Goal: Task Accomplishment & Management: Manage account settings

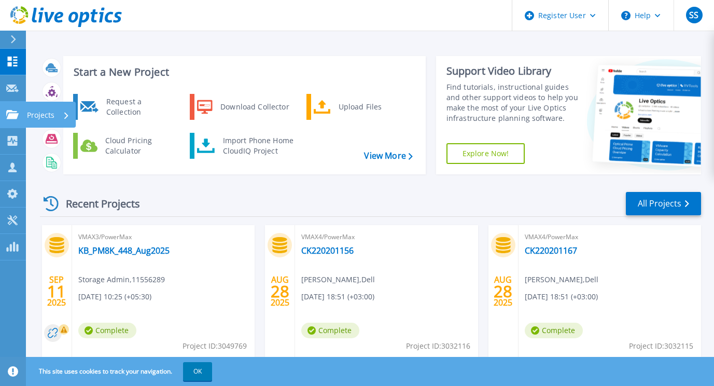
click at [16, 113] on icon at bounding box center [12, 114] width 12 height 9
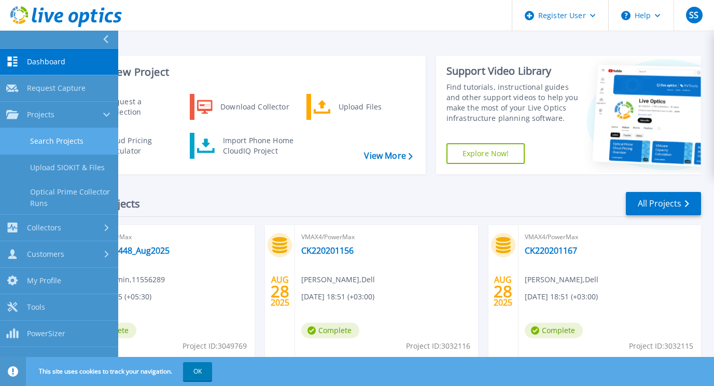
click at [49, 143] on link "Search Projects" at bounding box center [59, 141] width 118 height 26
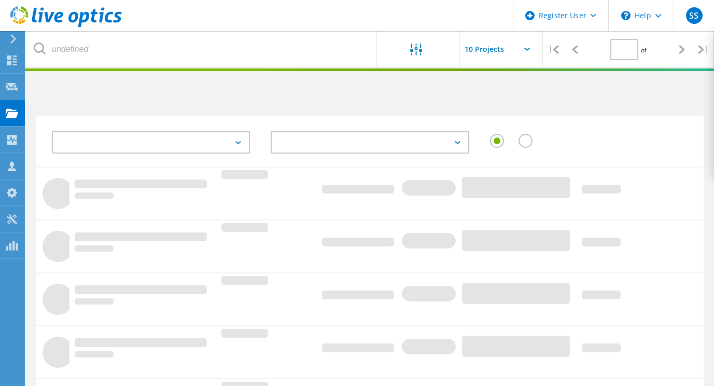
type input "1"
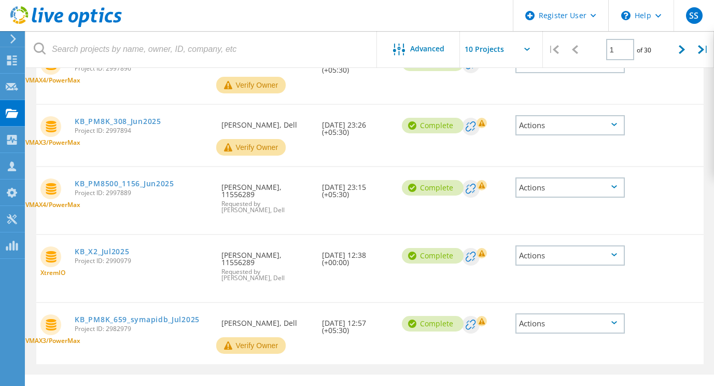
scroll to position [444, 0]
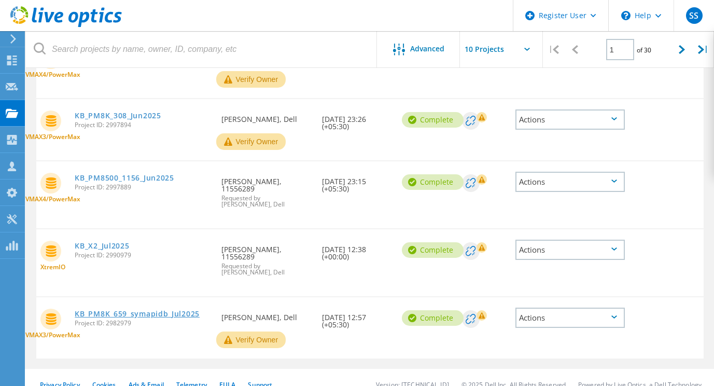
click at [128, 310] on link "KB_PM8K_659_symapidb_Jul2025" at bounding box center [137, 313] width 125 height 7
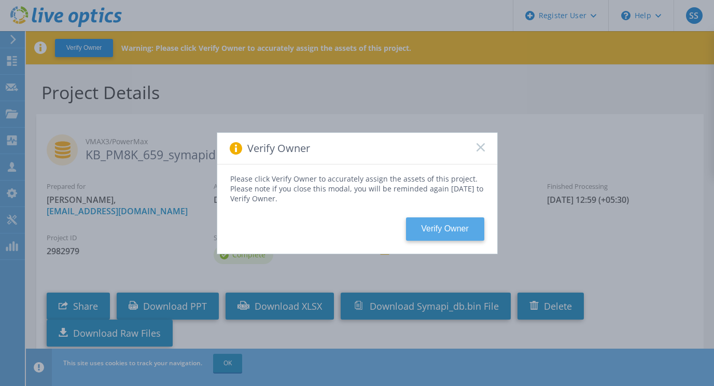
click at [429, 225] on button "Verify Owner" at bounding box center [445, 228] width 78 height 23
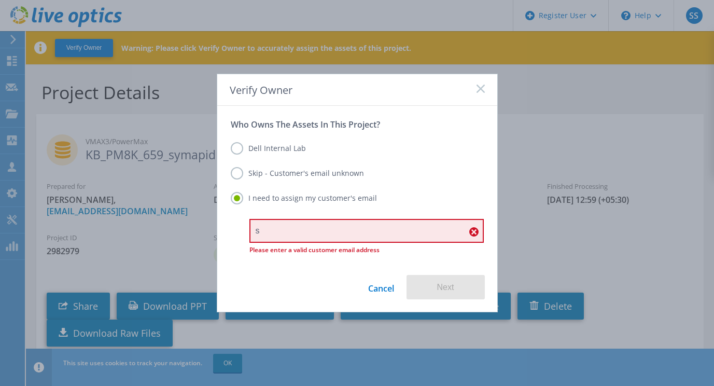
type input "storage.admin@kotak.com"
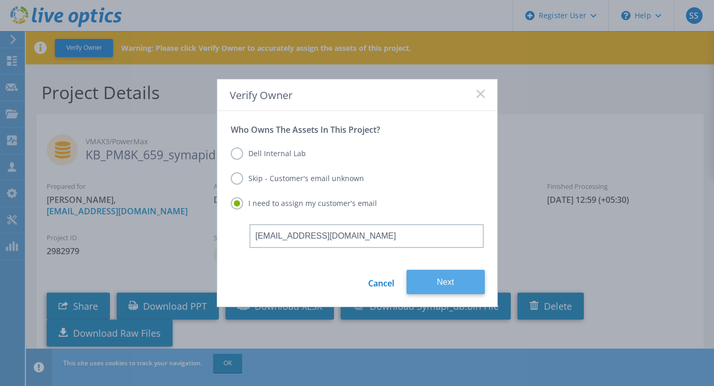
click at [436, 284] on button "Next" at bounding box center [446, 282] width 78 height 24
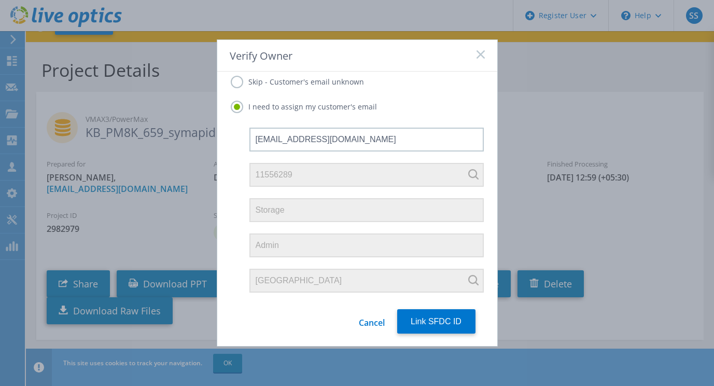
scroll to position [38, 0]
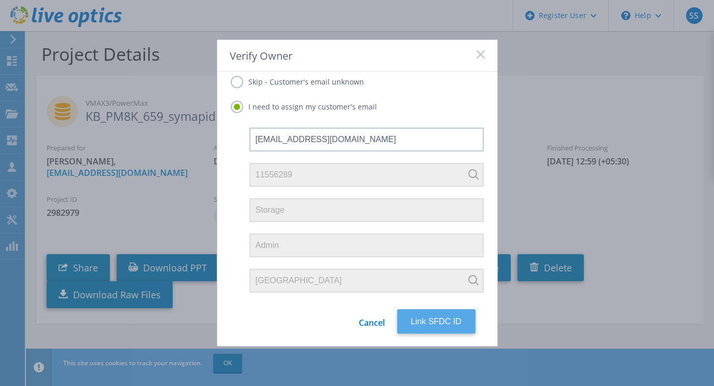
click at [424, 318] on button "Link SFDC ID" at bounding box center [436, 321] width 78 height 24
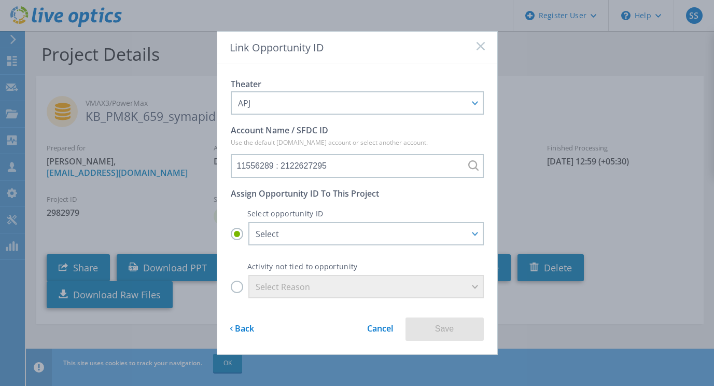
click at [240, 288] on label "Select Reason" at bounding box center [357, 286] width 253 height 23
click at [0, 0] on input "Select Reason" at bounding box center [0, 0] width 0 height 0
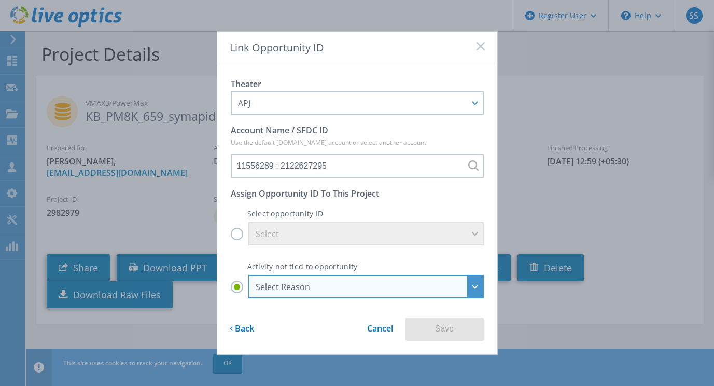
click at [272, 286] on div "Select Reason" at bounding box center [361, 287] width 210 height 10
click at [0, 0] on input "Select Reason Select Reason Discovery Troubleshooting Other" at bounding box center [0, 0] width 0 height 0
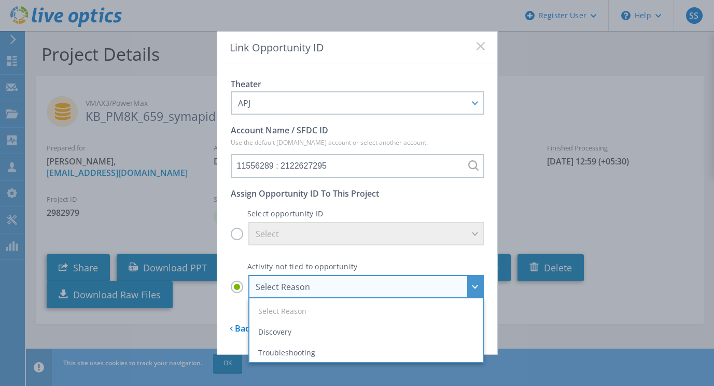
click at [283, 331] on li "Discovery" at bounding box center [366, 332] width 228 height 21
click at [0, 0] on input "Select Reason Select Reason Discovery Troubleshooting Other" at bounding box center [0, 0] width 0 height 0
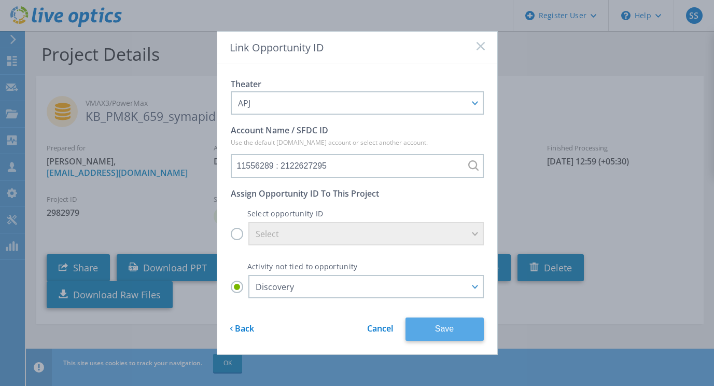
click at [435, 324] on button "Save" at bounding box center [445, 329] width 78 height 23
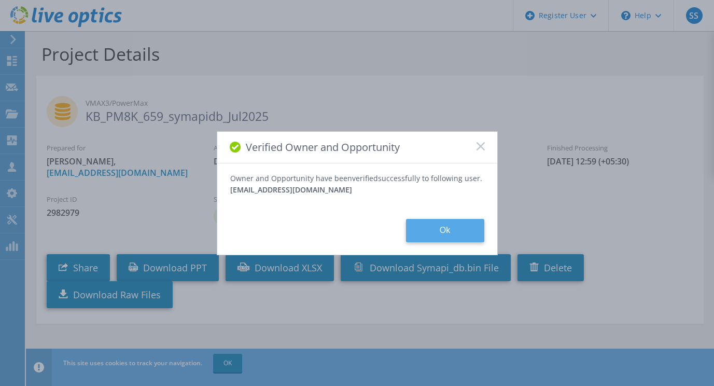
click at [439, 224] on button "Ok" at bounding box center [445, 230] width 78 height 23
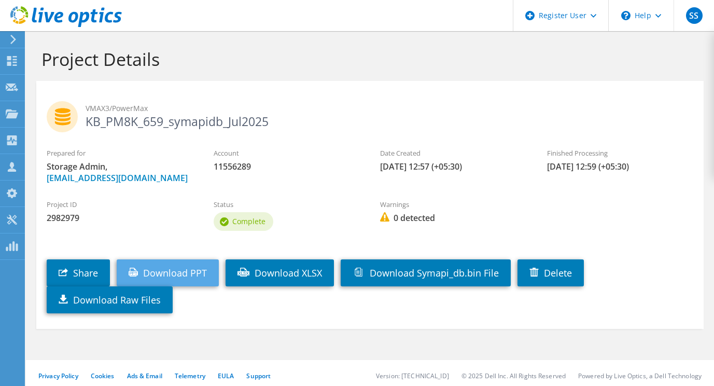
scroll to position [5, 0]
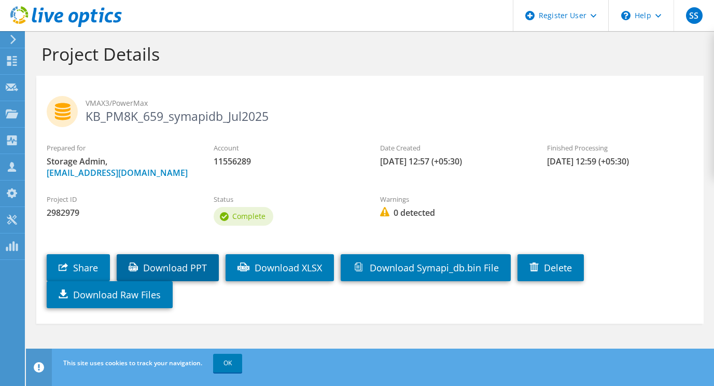
click at [180, 266] on link "Download PPT" at bounding box center [168, 267] width 102 height 27
